Goal: Task Accomplishment & Management: Complete application form

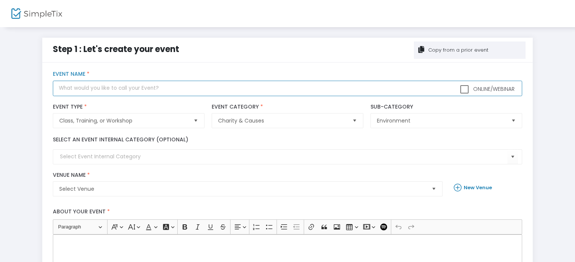
click at [148, 91] on input "text" at bounding box center [287, 88] width 469 height 15
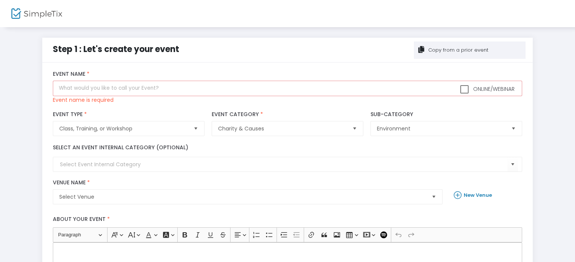
click at [444, 50] on div "Copy from a prior event" at bounding box center [457, 50] width 61 height 8
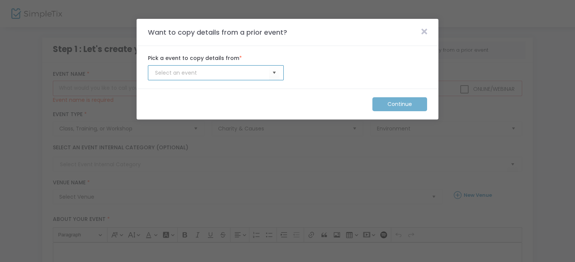
click at [237, 72] on input at bounding box center [212, 73] width 114 height 8
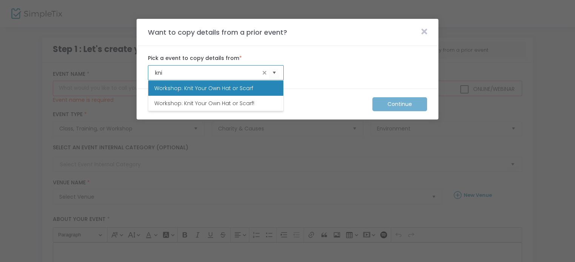
click at [224, 90] on span "Workshop: Knit Your Own Hat or Scarf" at bounding box center [203, 88] width 99 height 8
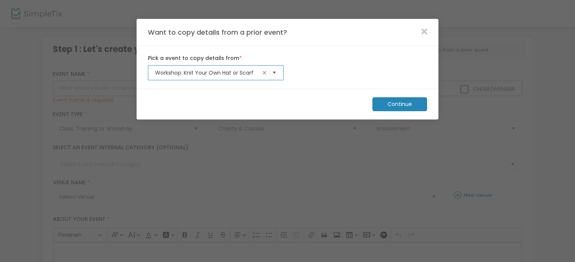
type input "Workshop: Knit Your Own Hat or Scarf"
click at [394, 108] on m-button "Continue" at bounding box center [399, 104] width 55 height 14
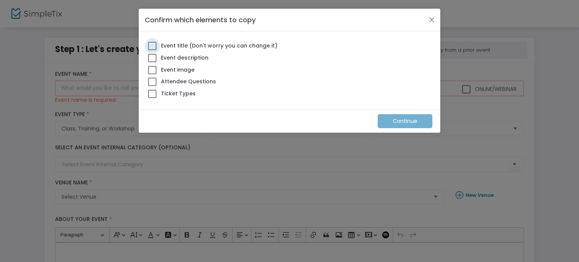
click at [185, 43] on span "Event title (Don't worry you can change it)" at bounding box center [219, 46] width 118 height 8
click at [152, 50] on input "Event title (Don't worry you can change it)" at bounding box center [152, 50] width 0 height 0
checkbox input "true"
click at [188, 59] on span "Event description" at bounding box center [184, 58] width 49 height 8
click at [152, 62] on input "Event description" at bounding box center [152, 62] width 0 height 0
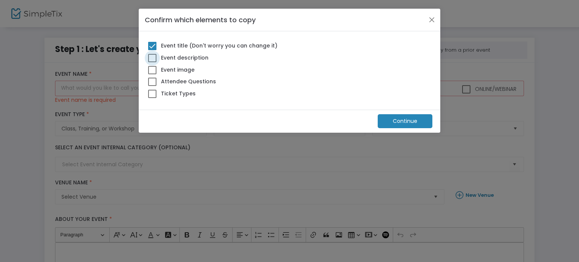
checkbox input "true"
click at [184, 72] on span "Event image" at bounding box center [177, 70] width 35 height 8
click at [152, 74] on input "Event image" at bounding box center [152, 74] width 0 height 0
click at [184, 72] on span "Event image" at bounding box center [177, 70] width 35 height 8
click at [152, 74] on input "Event image" at bounding box center [152, 74] width 0 height 0
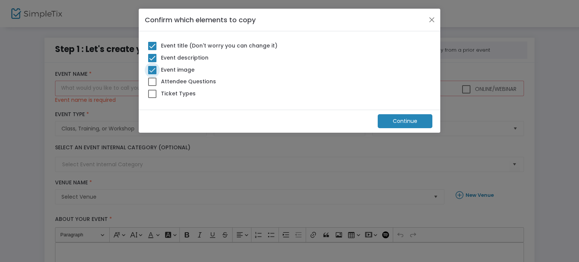
checkbox input "false"
click at [185, 83] on span "Attendee Questions" at bounding box center [188, 82] width 57 height 8
click at [152, 86] on input "Attendee Questions" at bounding box center [152, 86] width 0 height 0
checkbox input "true"
click at [184, 96] on span "Ticket Types" at bounding box center [178, 94] width 36 height 8
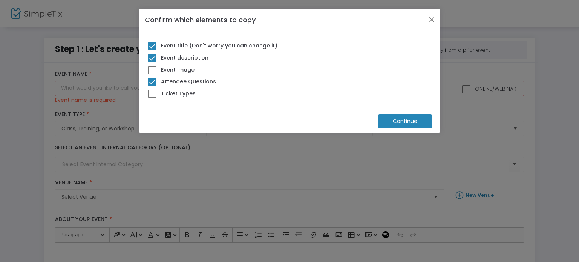
click at [152, 98] on input "Ticket Types" at bounding box center [152, 98] width 0 height 0
checkbox input "true"
click at [406, 118] on m-button "Continue" at bounding box center [405, 121] width 55 height 14
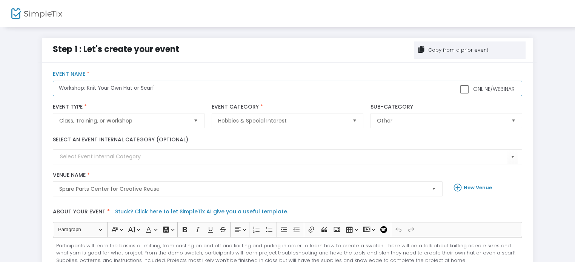
click at [177, 86] on input "Workshop: Knit Your Own Hat or Scarf" at bounding box center [287, 88] width 469 height 15
type input "Workshop: Beginner Knitting with Nancy"
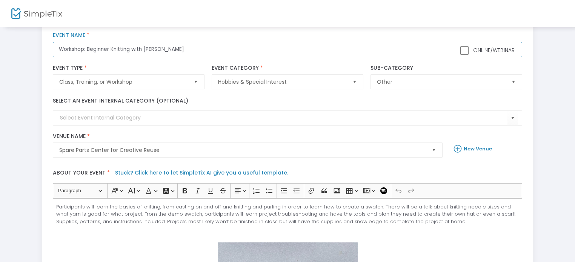
scroll to position [113, 0]
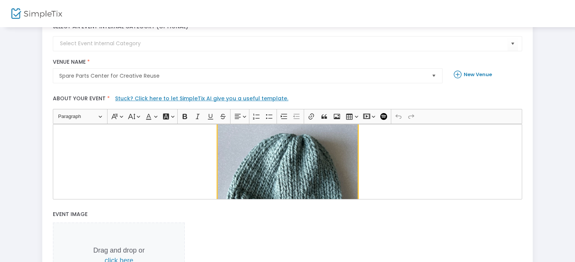
click at [290, 160] on img "Rich Text Editor, main" at bounding box center [288, 185] width 140 height 184
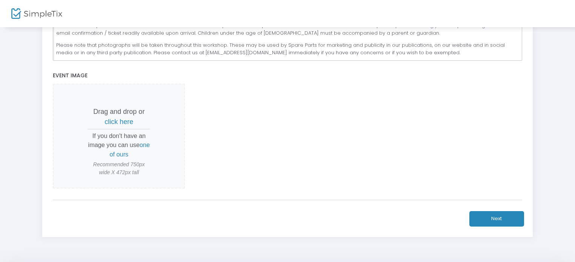
scroll to position [275, 0]
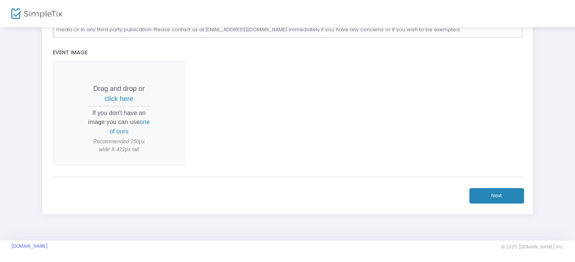
click at [480, 196] on button "Next" at bounding box center [496, 195] width 55 height 15
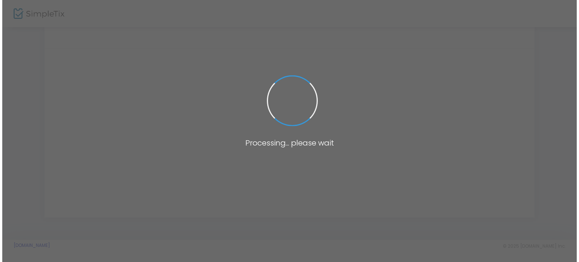
scroll to position [0, 0]
